Goal: Navigation & Orientation: Find specific page/section

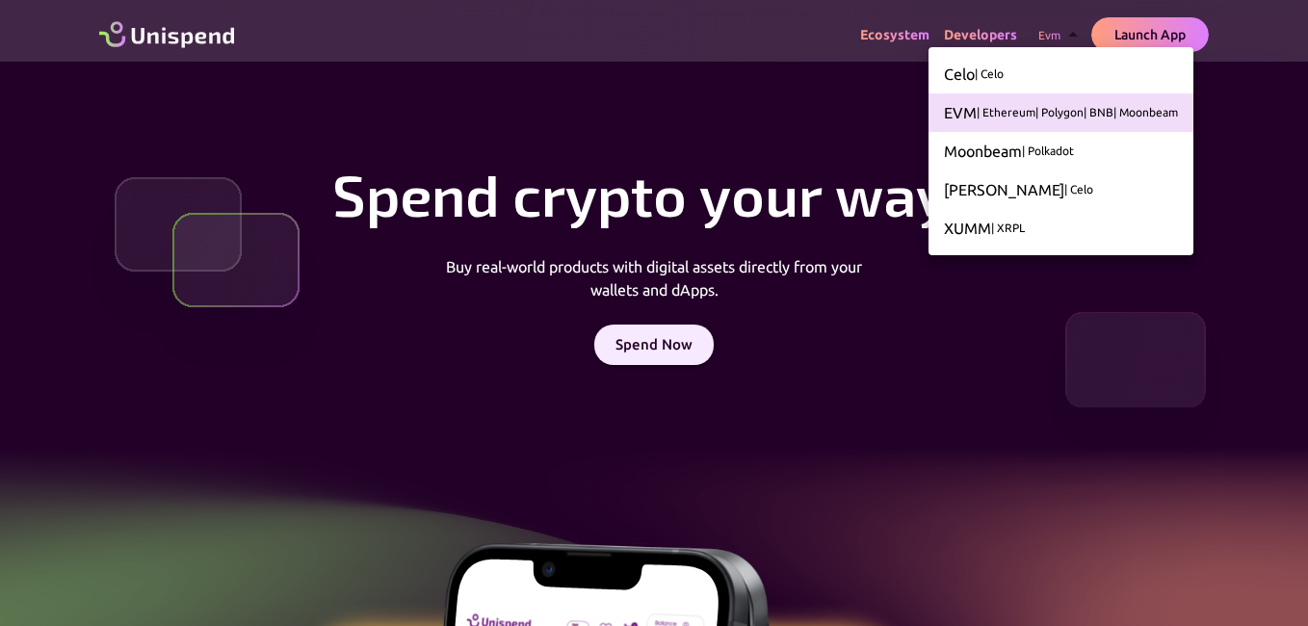
drag, startPoint x: 640, startPoint y: 105, endPoint x: 634, endPoint y: 114, distance: 10.4
click at [640, 104] on div at bounding box center [654, 313] width 1308 height 626
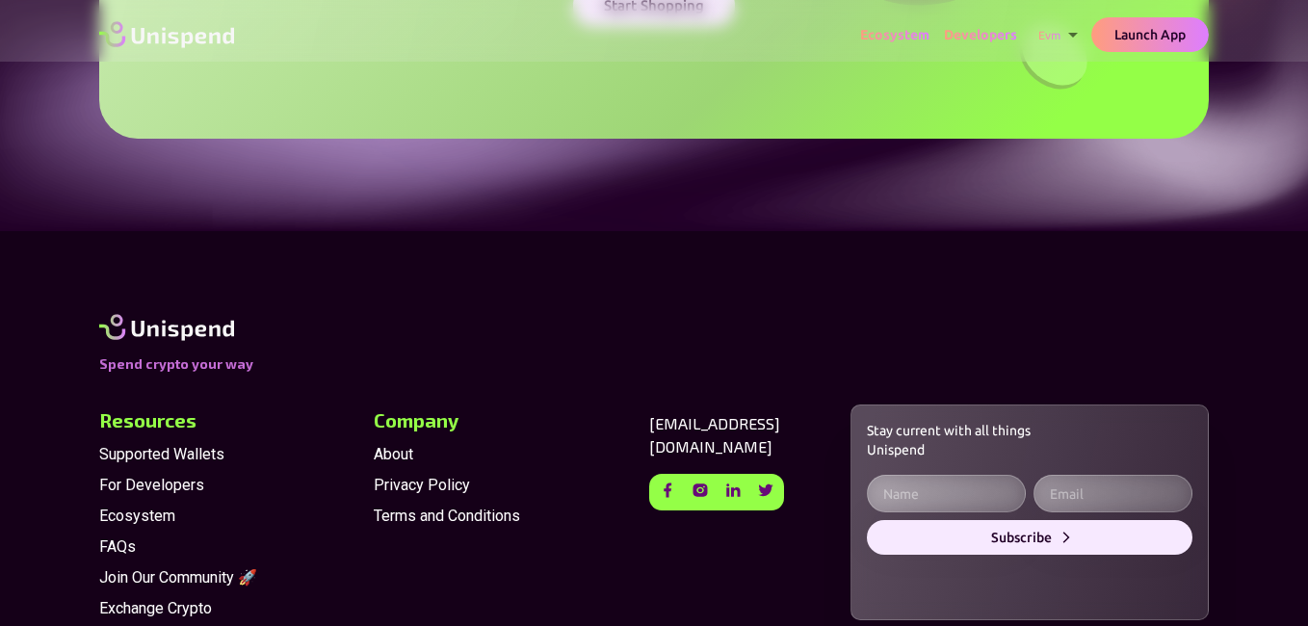
scroll to position [4995, 0]
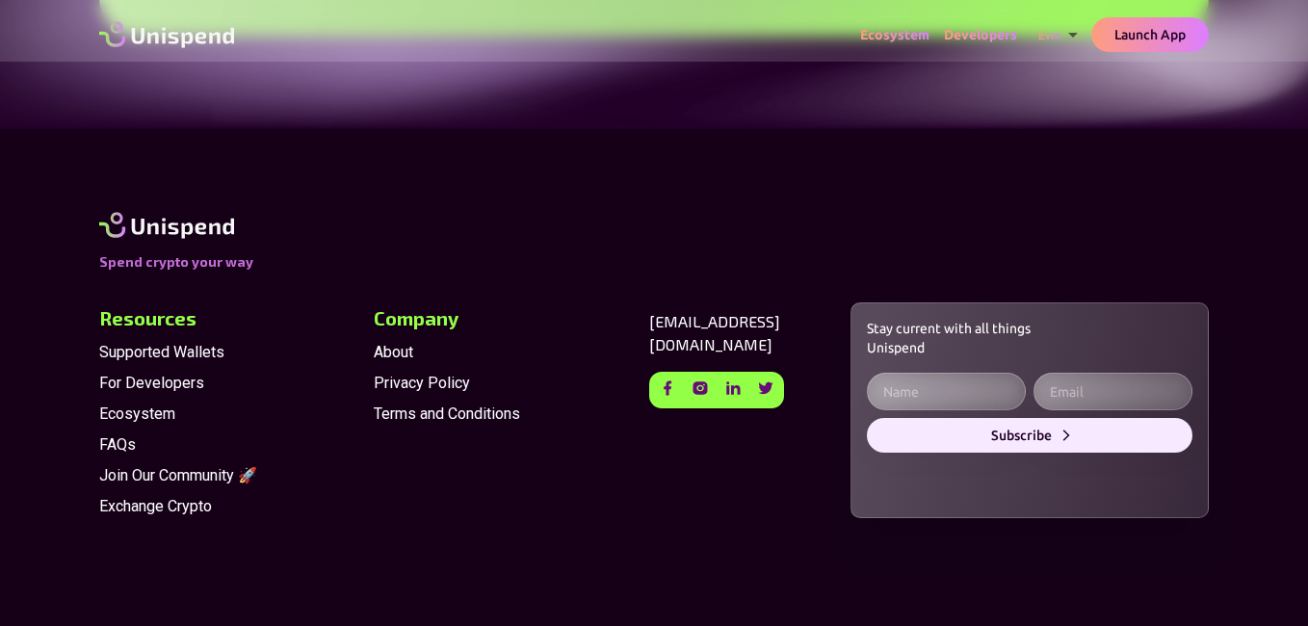
click at [220, 475] on span "Join Our Community 🚀" at bounding box center [228, 475] width 259 height 23
click at [193, 353] on span "Supported Wallets" at bounding box center [228, 352] width 259 height 23
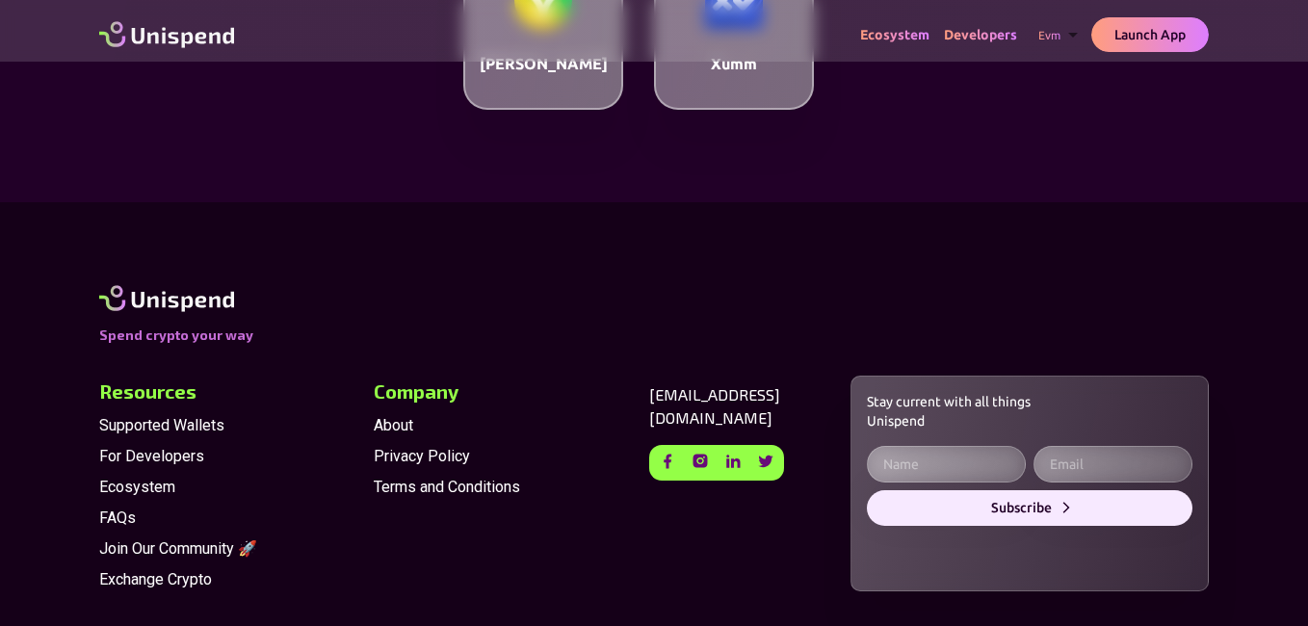
scroll to position [1156, 0]
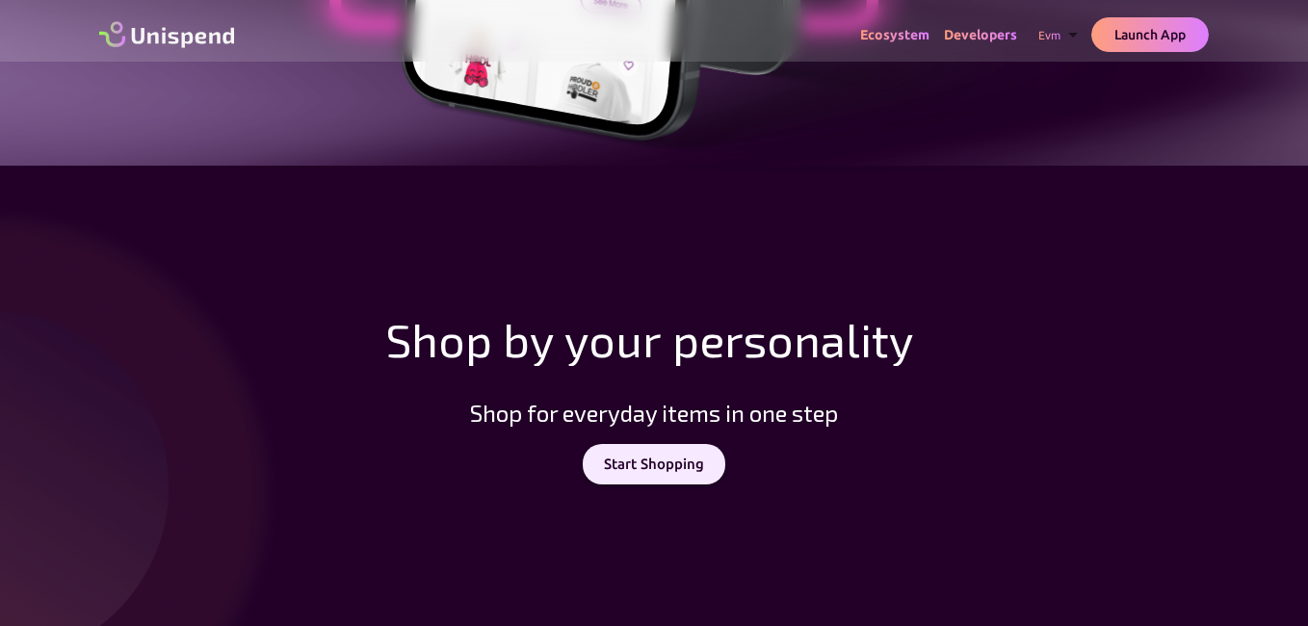
scroll to position [1156, 0]
